Goal: Transaction & Acquisition: Subscribe to service/newsletter

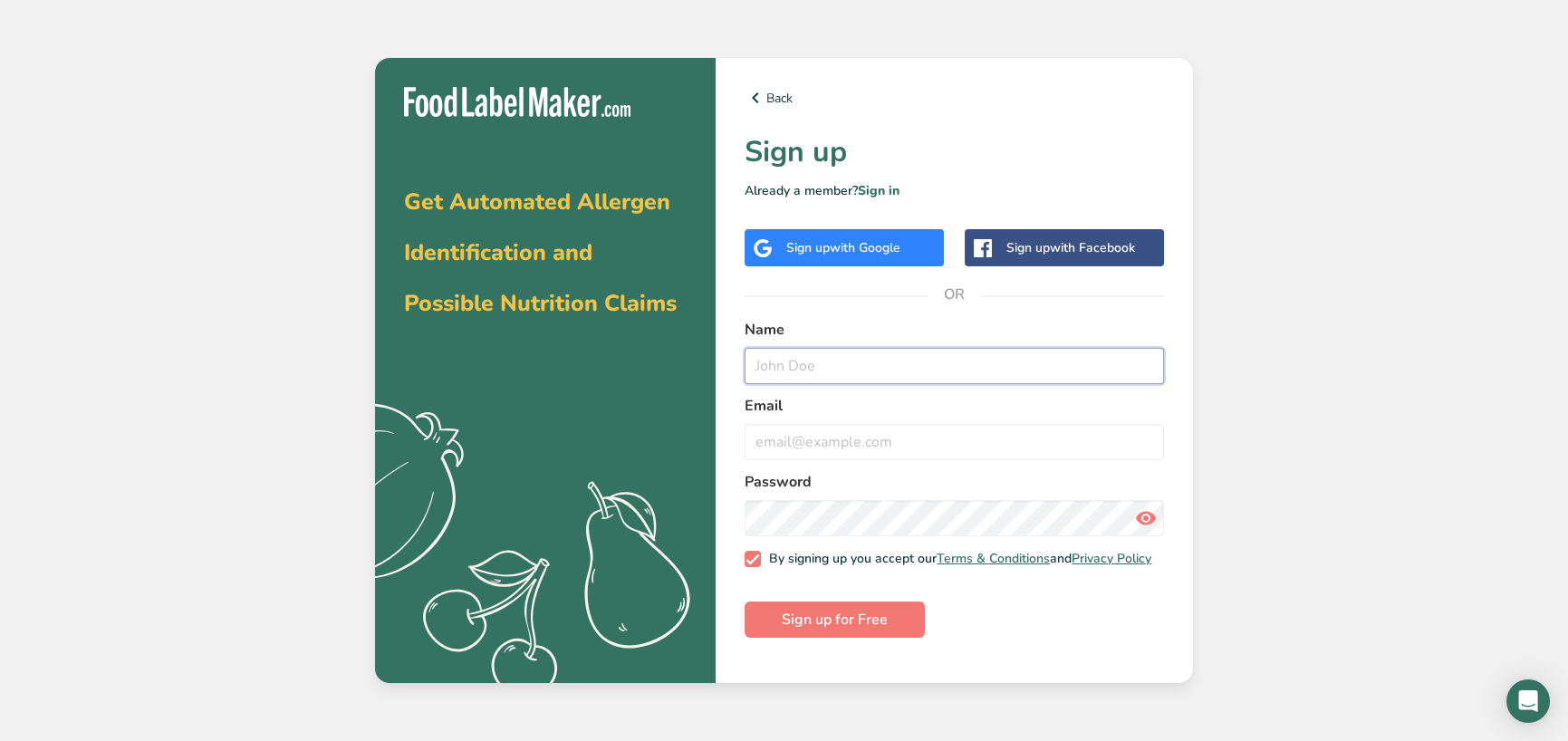
click at [857, 350] on input "text" at bounding box center [954, 365] width 420 height 36
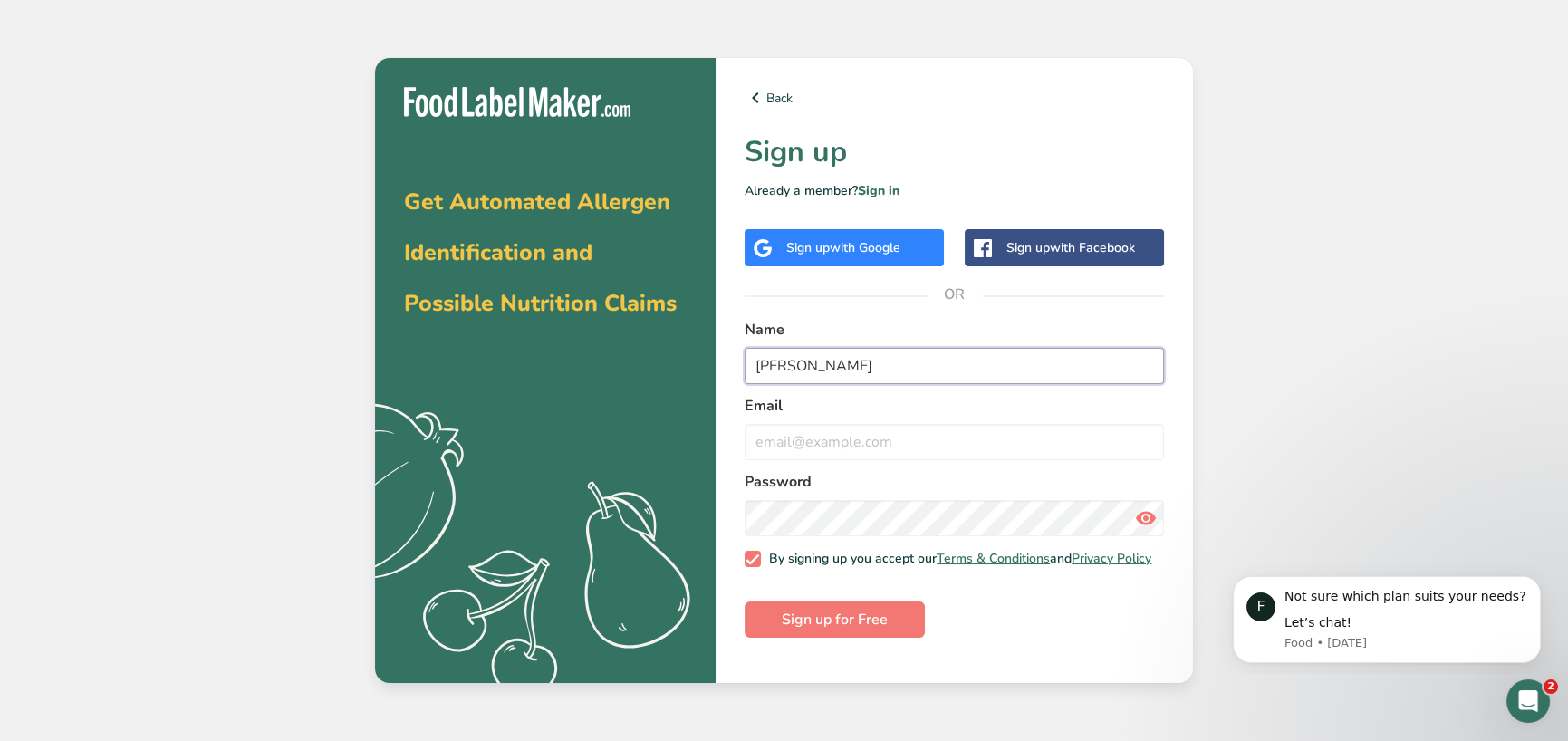
type input "[PERSON_NAME]"
type input "[EMAIL_ADDRESS][DOMAIN_NAME]"
click at [1135, 511] on icon at bounding box center [1146, 519] width 22 height 33
click at [1311, 408] on div "Get Automated Allergen Identification and Possible Nutrition Claims .a{fill:#f5…" at bounding box center [784, 370] width 1568 height 741
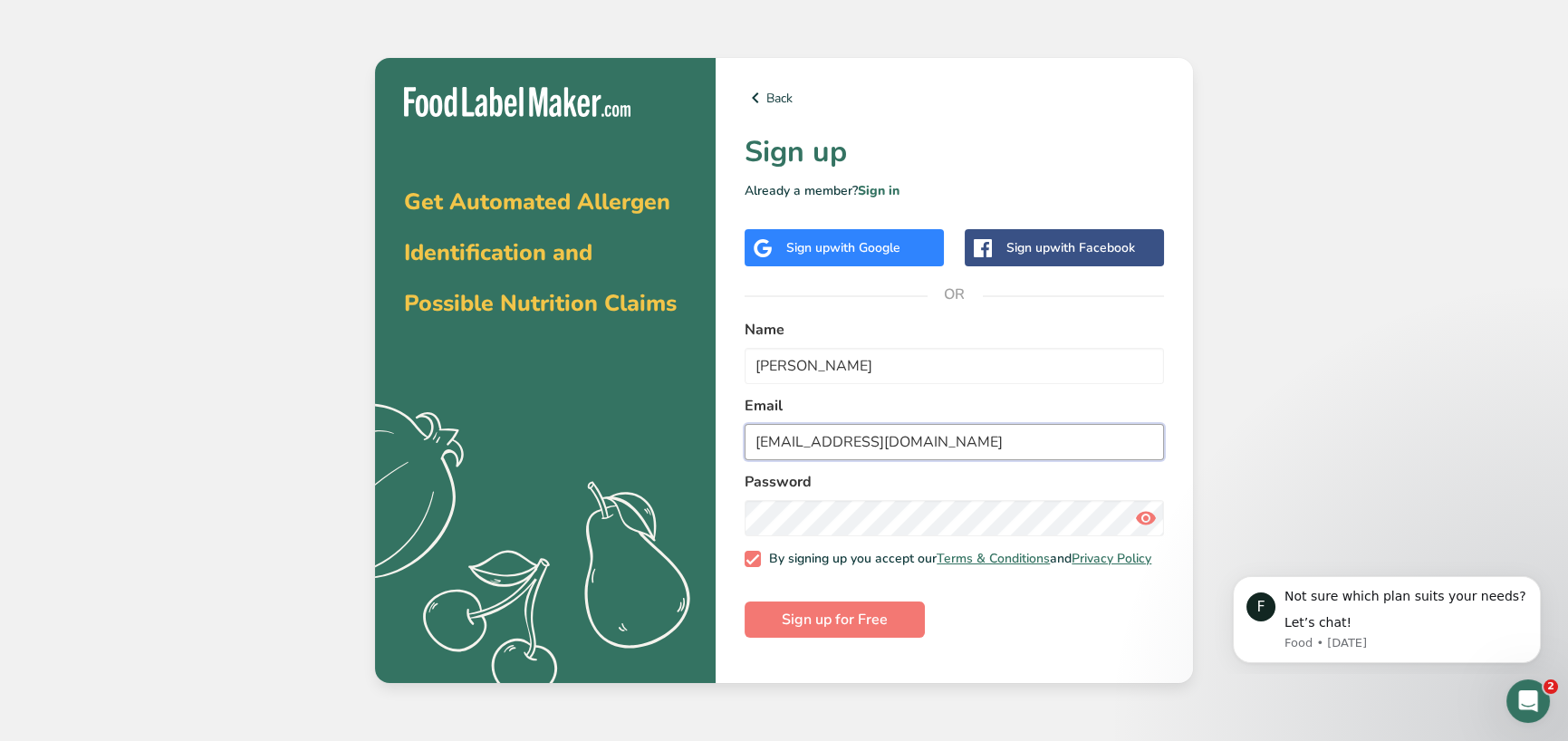
drag, startPoint x: 841, startPoint y: 451, endPoint x: 667, endPoint y: 447, distance: 174.0
click at [685, 453] on section "Get Automated Allergen Identification and Possible Nutrition Claims .a{fill:#f5…" at bounding box center [784, 370] width 818 height 625
click at [878, 449] on input "[EMAIL_ADDRESS][DOMAIN_NAME]" at bounding box center [954, 442] width 420 height 36
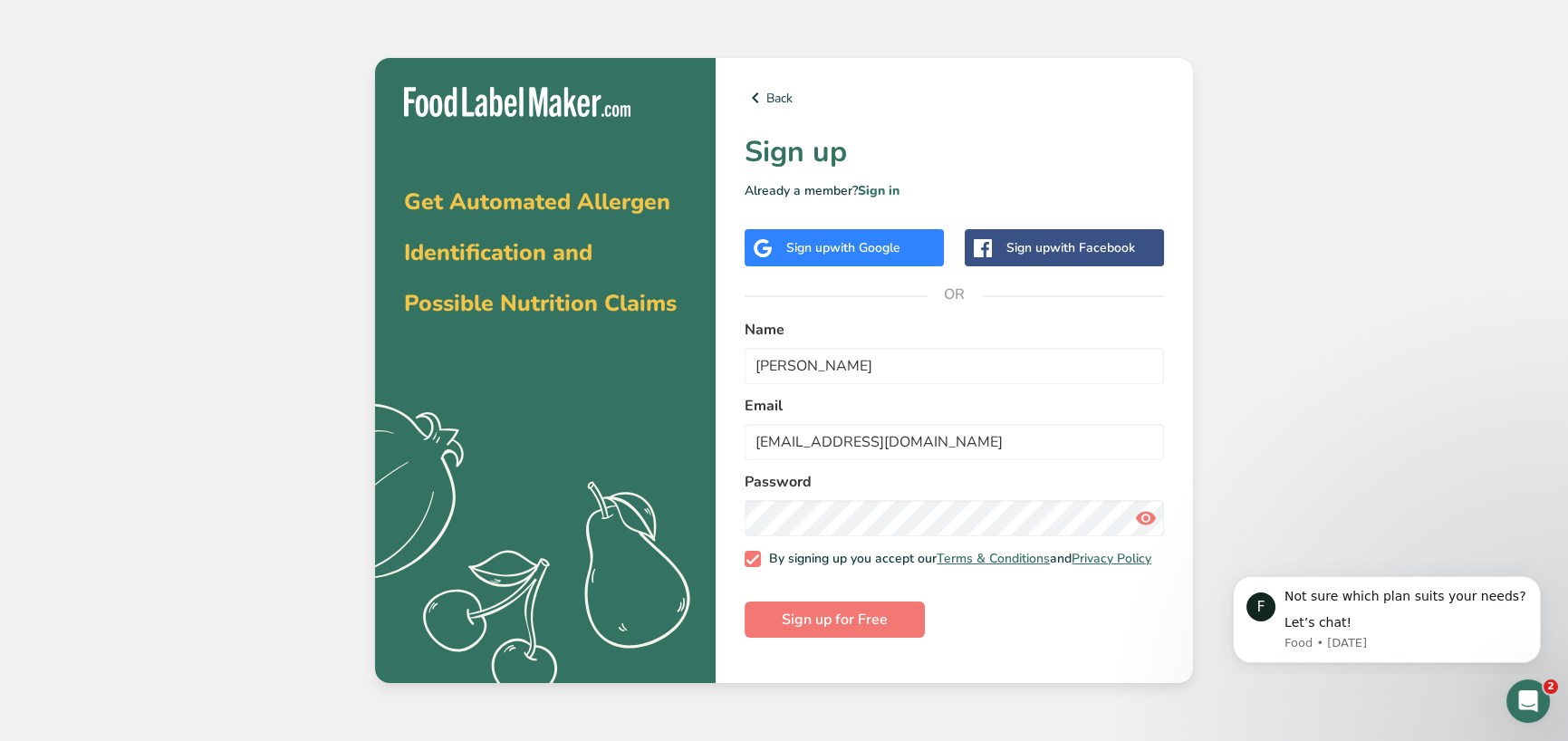
click at [1141, 516] on icon at bounding box center [1146, 519] width 22 height 33
click at [1284, 433] on div "Get Automated Allergen Identification and Possible Nutrition Claims .a{fill:#f5…" at bounding box center [784, 370] width 1568 height 741
click at [908, 617] on button "Sign up for Free" at bounding box center [834, 619] width 180 height 36
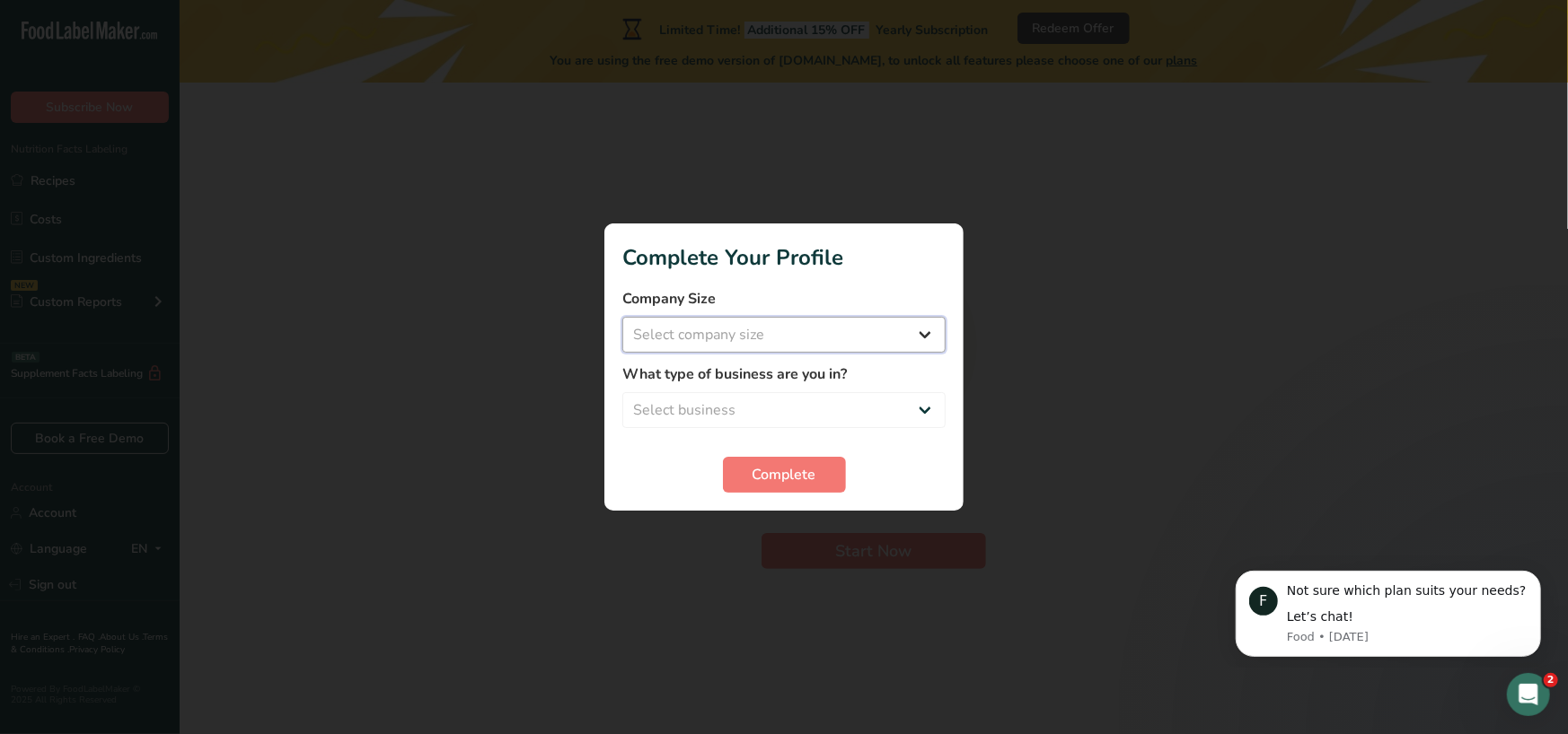
click at [718, 330] on select "Select company size Fewer than 10 Employees 10 to 50 Employees 51 to 500 Employ…" at bounding box center [784, 334] width 323 height 35
select select "2"
click at [622, 317] on select "Select company size Fewer than 10 Employees 10 to 50 Employees 51 to 500 Employ…" at bounding box center [784, 334] width 323 height 35
click at [715, 405] on select "Select business Packaged Food Manufacturer Restaurant & Cafe Bakery Meal Plans …" at bounding box center [784, 409] width 323 height 35
select select "1"
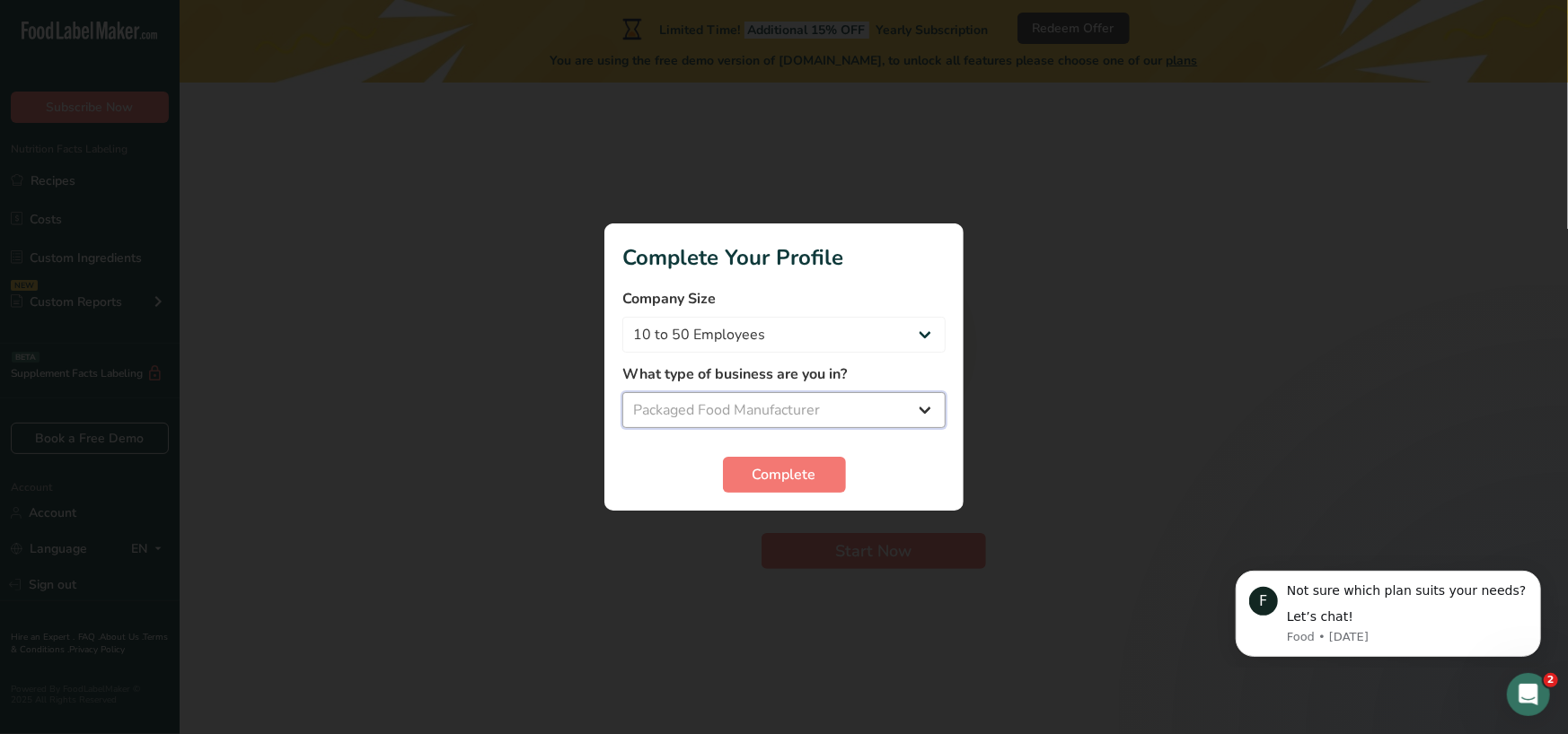
click at [622, 392] on select "Select business Packaged Food Manufacturer Restaurant & Cafe Bakery Meal Plans …" at bounding box center [784, 409] width 323 height 35
click at [754, 479] on span "Complete" at bounding box center [784, 475] width 64 height 22
